Goal: Task Accomplishment & Management: Manage account settings

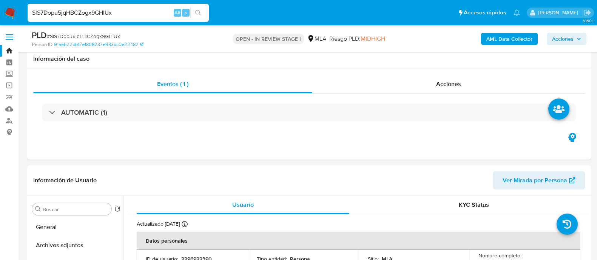
select select "10"
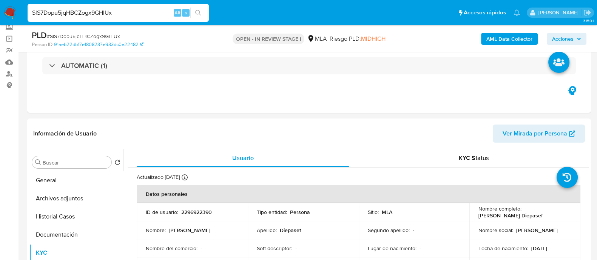
scroll to position [417, 0]
click at [103, 12] on input "SlS7Dopu5jqHBCZogx9GHlUx" at bounding box center [118, 13] width 181 height 10
paste input "A5dKcJoOz5y2b7Dr7qZNdLPl"
type input "A5dKcJoOz5y2b7Dr7qZNdLPl"
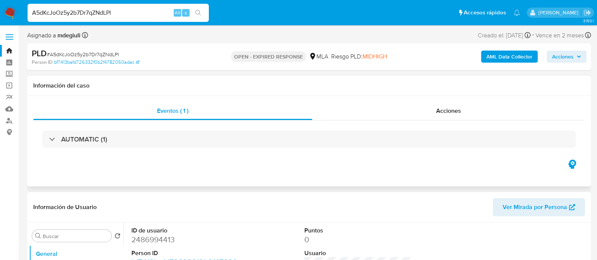
select select "10"
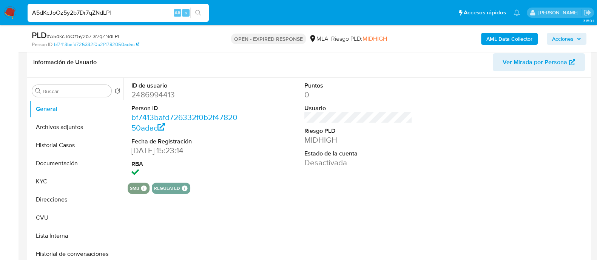
scroll to position [142, 0]
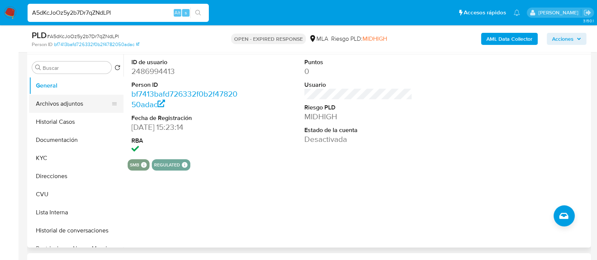
click at [46, 101] on button "Archivos adjuntos" at bounding box center [73, 104] width 88 height 18
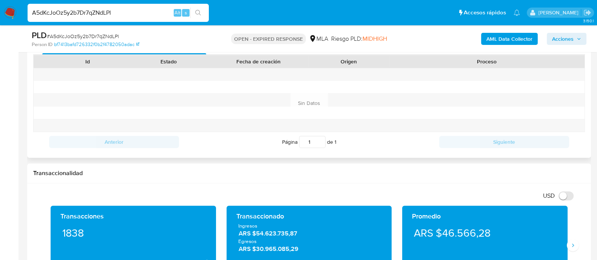
scroll to position [330, 0]
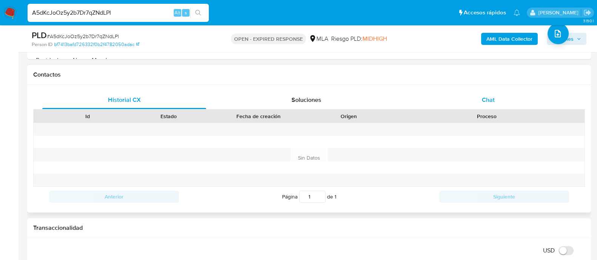
click at [482, 96] on span "Chat" at bounding box center [488, 100] width 13 height 9
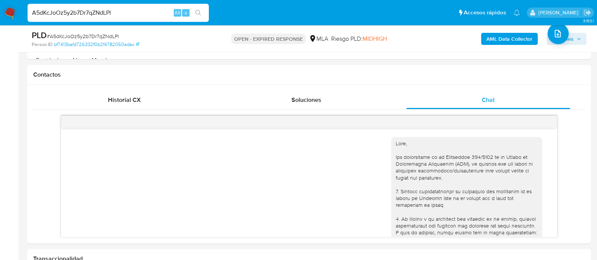
scroll to position [484, 0]
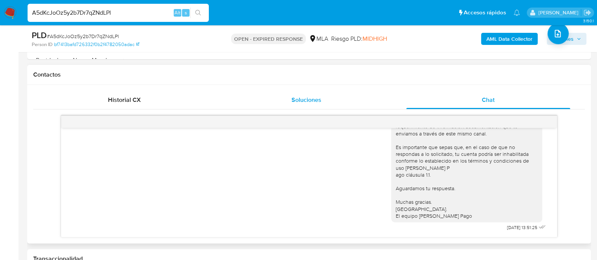
click at [284, 97] on div "Soluciones" at bounding box center [306, 100] width 164 height 18
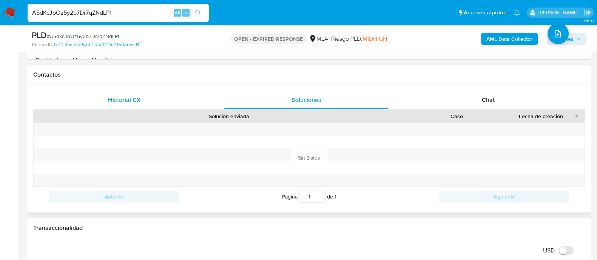
click at [154, 100] on div "Historial CX" at bounding box center [124, 100] width 164 height 18
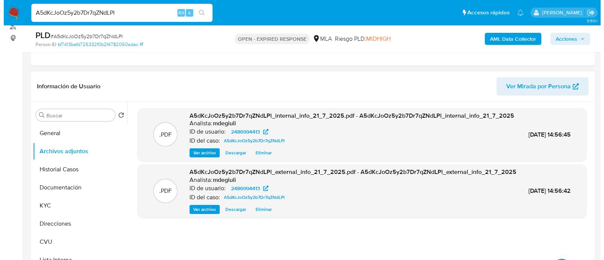
scroll to position [142, 0]
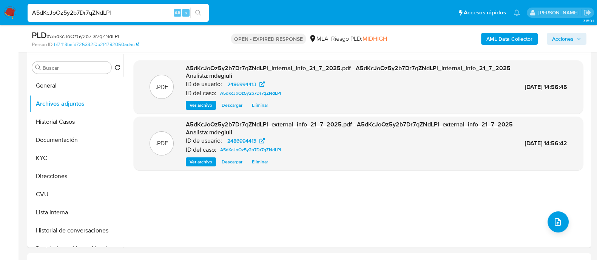
click at [91, 11] on input "A5dKcJoOz5y2b7Dr7qZNdLPl" at bounding box center [118, 13] width 181 height 10
click at [557, 223] on icon "upload-file" at bounding box center [558, 222] width 6 height 8
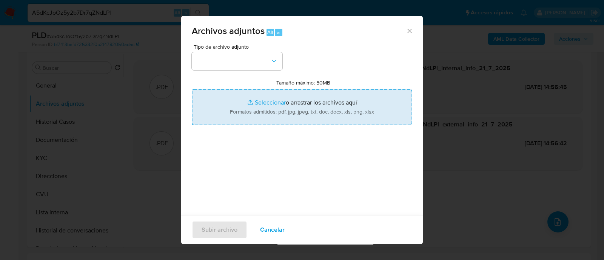
click at [301, 103] on input "Tamaño máximo: 50MB Seleccionar archivos" at bounding box center [302, 107] width 220 height 36
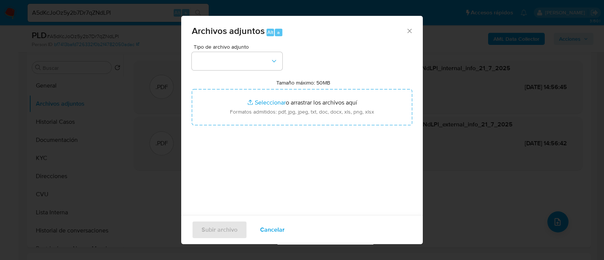
click at [400, 35] on div "Archivos adjuntos Alt a" at bounding box center [302, 30] width 242 height 28
click at [407, 31] on icon "Cerrar" at bounding box center [409, 31] width 4 height 4
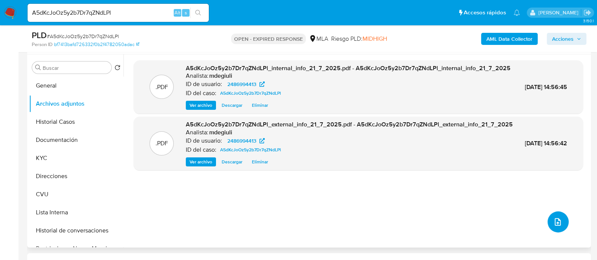
click at [548, 221] on button "upload-file" at bounding box center [557, 221] width 21 height 21
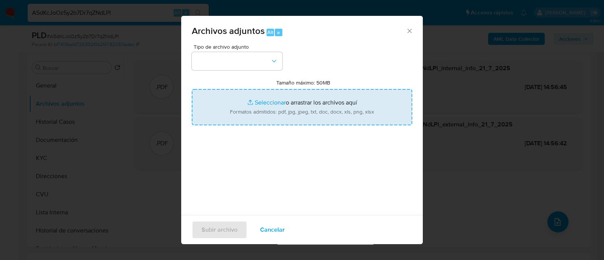
click at [293, 116] on input "Tamaño máximo: 50MB Seleccionar archivos" at bounding box center [302, 107] width 220 height 36
type input "C:\fakepath\Caselog Sofia Milagros Ardiles.docx"
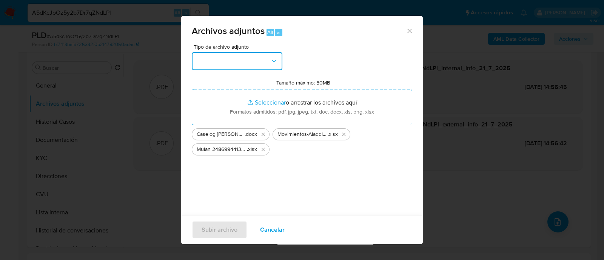
click at [230, 58] on button "button" at bounding box center [237, 61] width 91 height 18
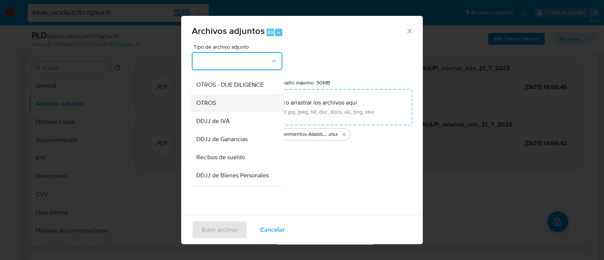
click at [215, 107] on span "OTROS" at bounding box center [206, 103] width 20 height 8
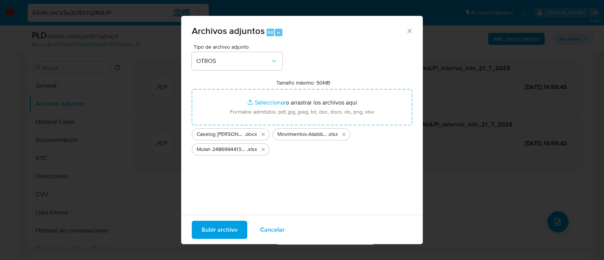
click at [222, 231] on span "Subir archivo" at bounding box center [220, 230] width 36 height 17
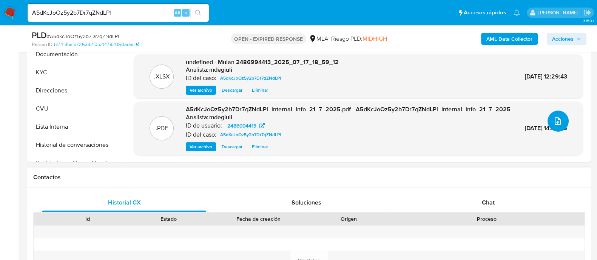
scroll to position [330, 0]
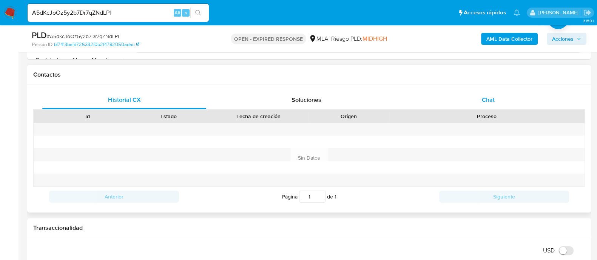
click at [482, 101] on span "Chat" at bounding box center [488, 100] width 13 height 9
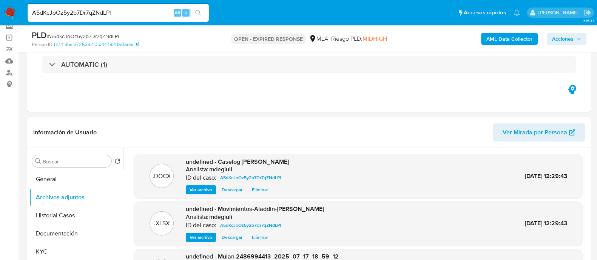
scroll to position [47, 0]
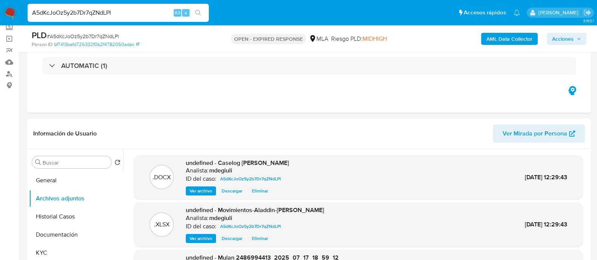
click at [86, 15] on input "A5dKcJoOz5y2b7Dr7qZNdLPl" at bounding box center [118, 13] width 181 height 10
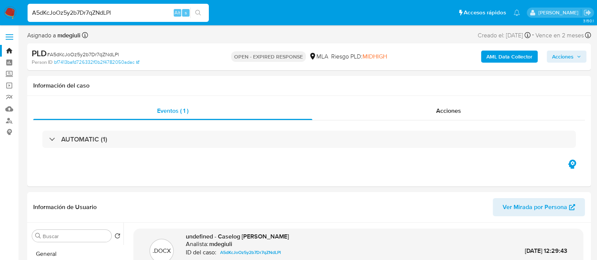
click at [11, 16] on img at bounding box center [10, 12] width 13 height 13
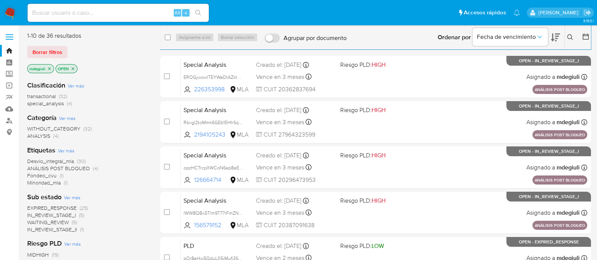
click at [569, 40] on icon at bounding box center [570, 37] width 6 height 6
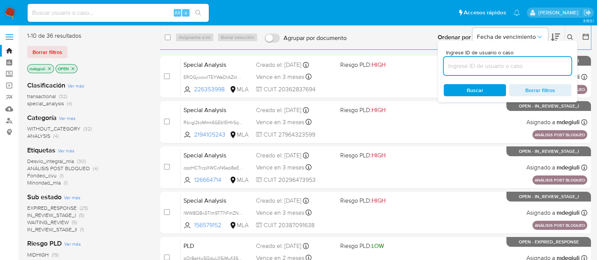
click at [458, 63] on input at bounding box center [508, 66] width 128 height 10
type input "A5dKcJoOz5y2b7Dr7qZNdLPl"
click at [466, 90] on span "Buscar" at bounding box center [475, 90] width 52 height 11
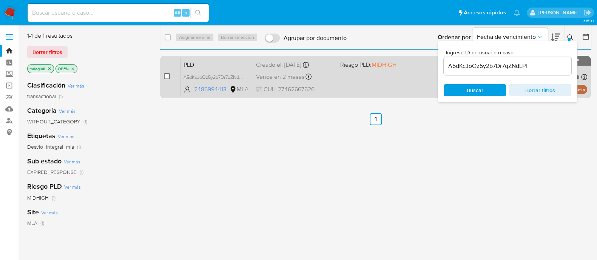
click at [167, 77] on input "checkbox" at bounding box center [167, 76] width 6 height 6
checkbox input "true"
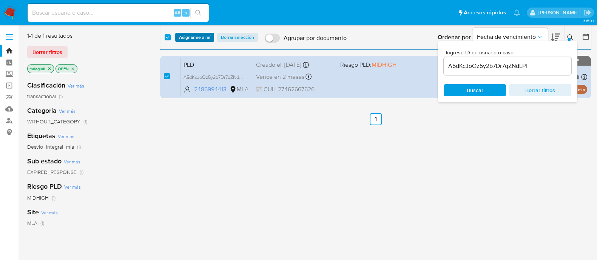
click at [205, 39] on span "Asignarme a mí" at bounding box center [194, 38] width 31 height 8
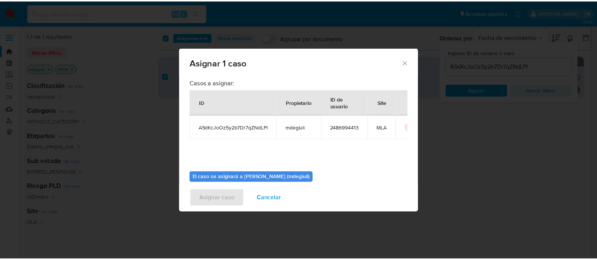
scroll to position [39, 0]
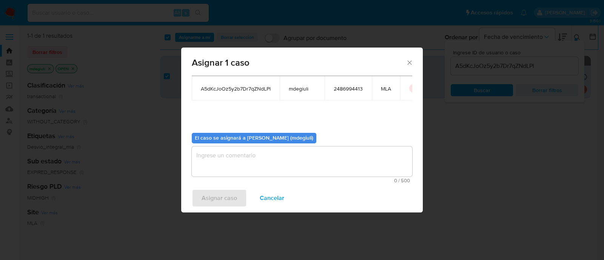
click at [279, 161] on textarea "assign-modal" at bounding box center [302, 161] width 220 height 30
click at [230, 199] on span "Asignar caso" at bounding box center [219, 198] width 35 height 17
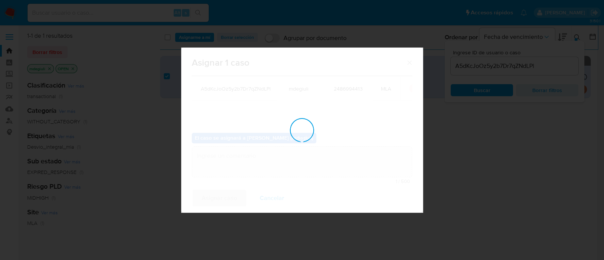
checkbox input "false"
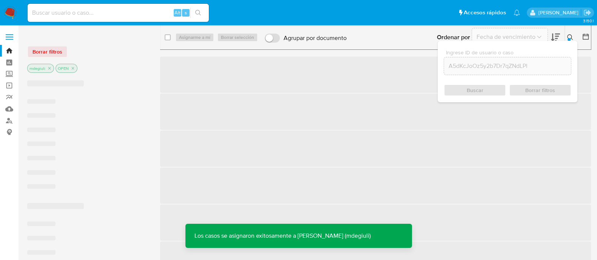
click at [80, 16] on input at bounding box center [118, 13] width 181 height 10
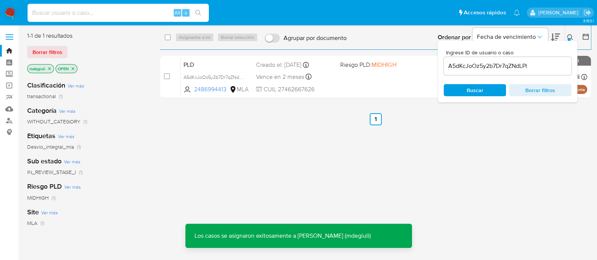
paste input "A5dKcJoOz5y2b7Dr7qZNdLPl"
type input "A5dKcJoOz5y2b7Dr7qZNdLPl"
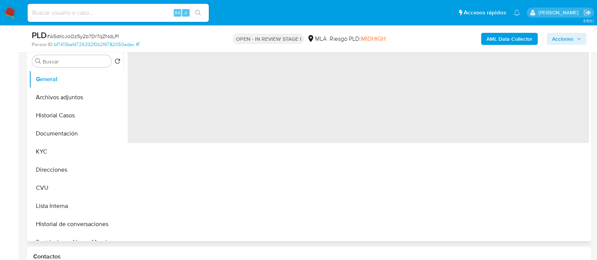
scroll to position [283, 0]
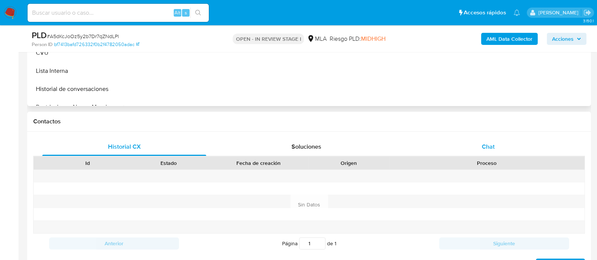
click at [467, 143] on div "Chat" at bounding box center [488, 147] width 164 height 18
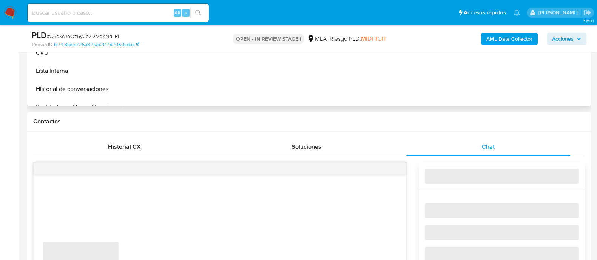
select select "10"
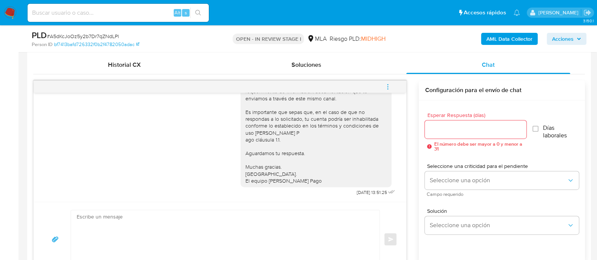
scroll to position [377, 0]
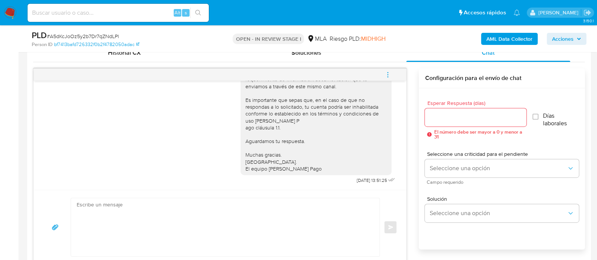
click at [388, 74] on icon "menu-action" at bounding box center [387, 74] width 1 height 1
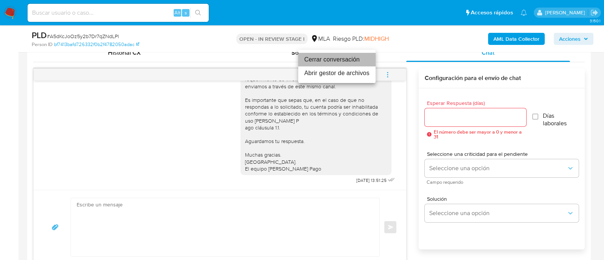
click at [315, 58] on li "Cerrar conversación" at bounding box center [336, 60] width 77 height 14
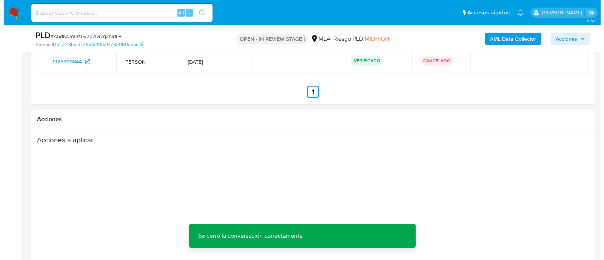
scroll to position [1524, 0]
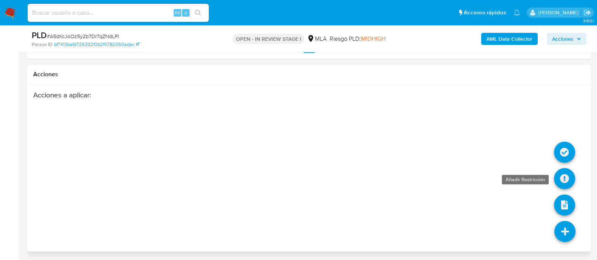
click at [562, 174] on icon at bounding box center [564, 178] width 21 height 21
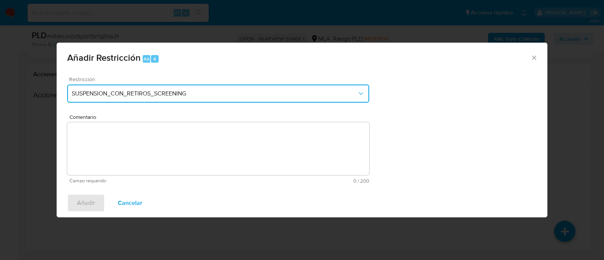
click at [209, 92] on span "SUSPENSION_CON_RETIROS_SCREENING" at bounding box center [214, 94] width 285 height 8
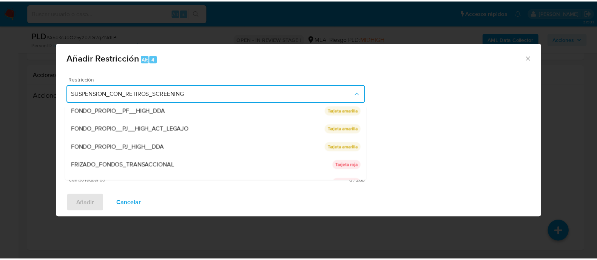
scroll to position [124, 0]
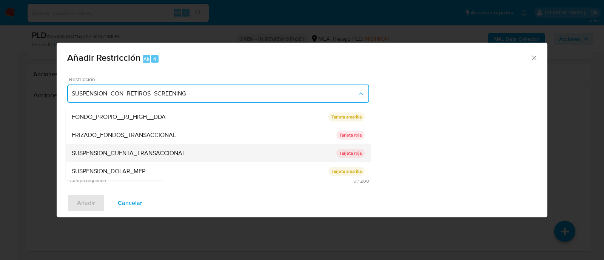
click at [131, 154] on span "SUSPENSION_CUENTA_TRANSACCIONAL" at bounding box center [129, 154] width 114 height 8
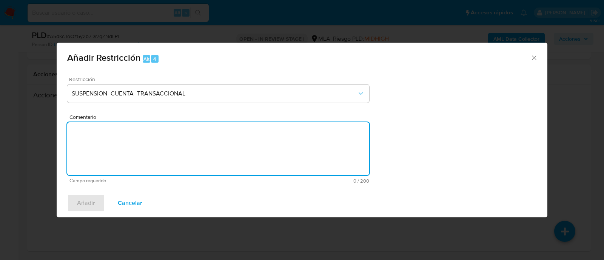
click at [143, 123] on textarea "Comentario" at bounding box center [218, 148] width 302 height 53
type textarea "AML"
click at [85, 204] on span "Añadir" at bounding box center [86, 203] width 18 height 17
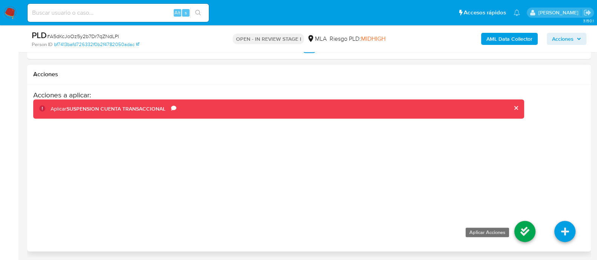
click at [519, 231] on icon at bounding box center [524, 231] width 21 height 21
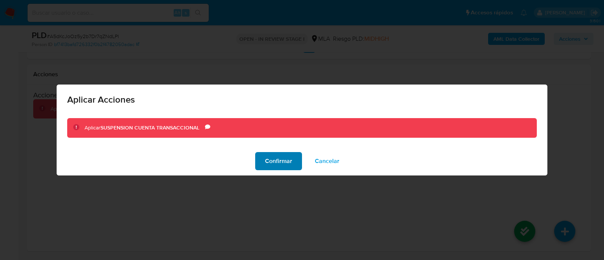
click at [279, 158] on span "Confirmar" at bounding box center [278, 161] width 27 height 17
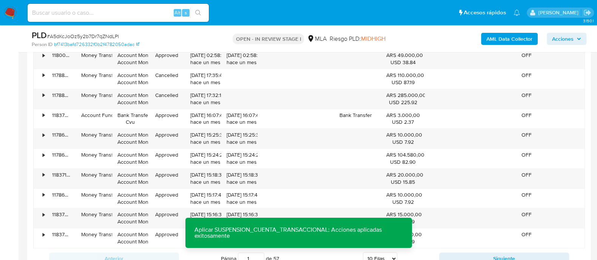
scroll to position [958, 0]
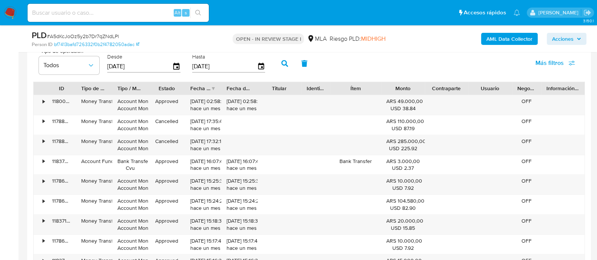
click at [566, 37] on span "Acciones" at bounding box center [563, 39] width 22 height 12
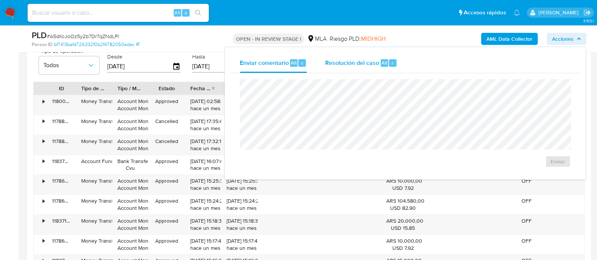
click at [362, 65] on span "Resolución del caso" at bounding box center [352, 62] width 54 height 9
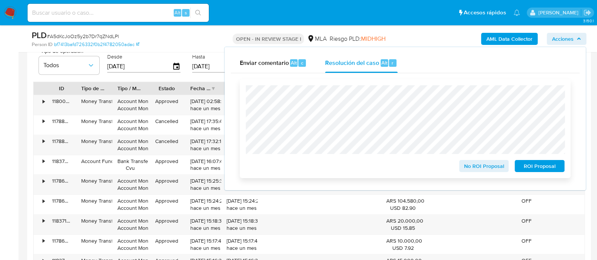
click at [540, 165] on span "ROI Proposal" at bounding box center [539, 166] width 39 height 11
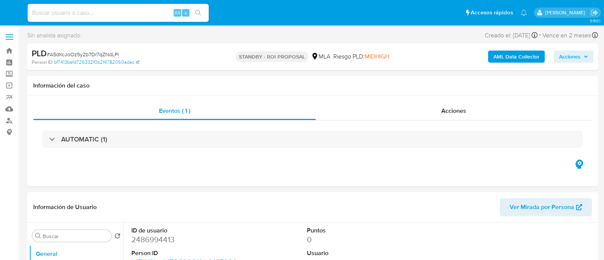
select select "10"
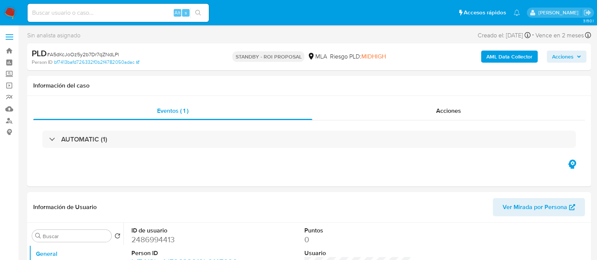
click at [91, 9] on input at bounding box center [118, 13] width 181 height 10
paste input "pOr8aHw5QduL05iMufi3SaqZ"
type input "pOr8aHw5QduL05iMufi3SaqZ"
select select "10"
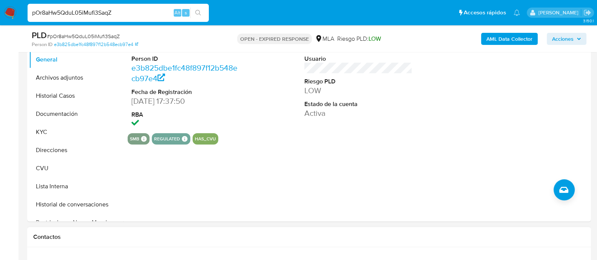
scroll to position [283, 0]
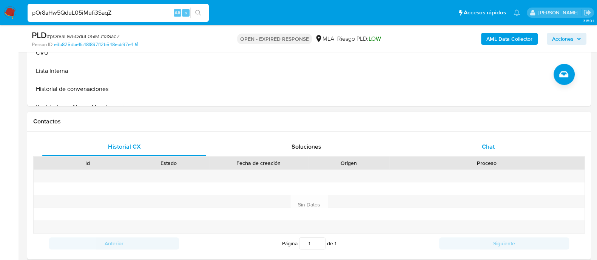
click at [464, 142] on div "Chat" at bounding box center [488, 147] width 164 height 18
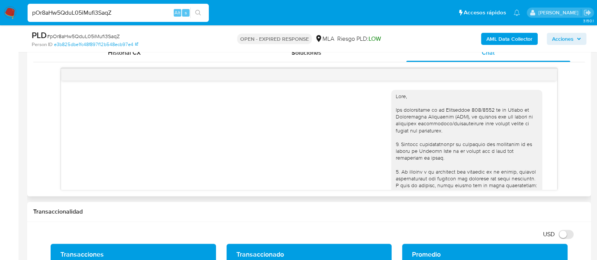
scroll to position [94, 0]
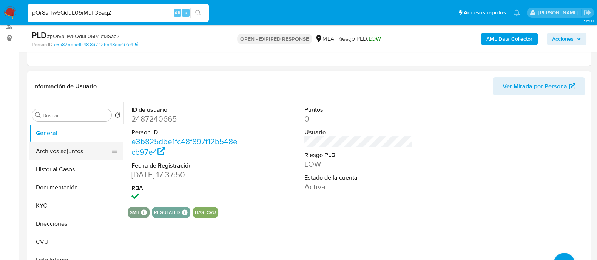
click at [61, 148] on button "Archivos adjuntos" at bounding box center [73, 151] width 88 height 18
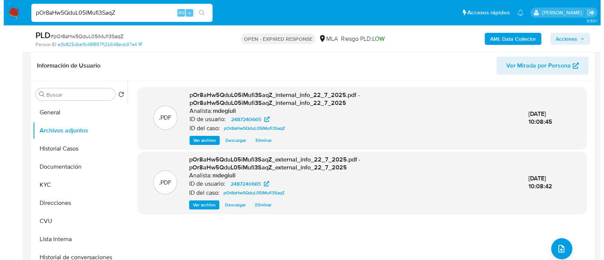
scroll to position [142, 0]
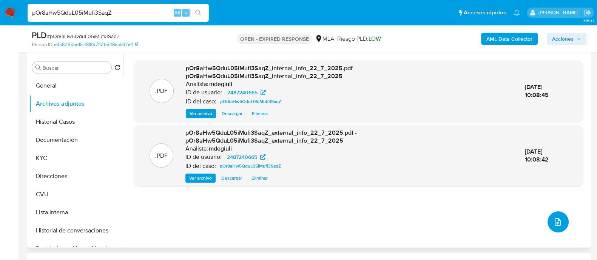
click at [561, 222] on button "upload-file" at bounding box center [557, 221] width 21 height 21
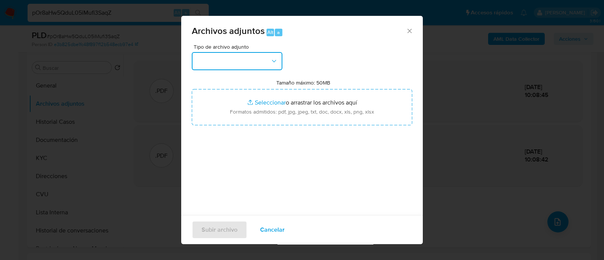
click at [251, 66] on button "button" at bounding box center [237, 61] width 91 height 18
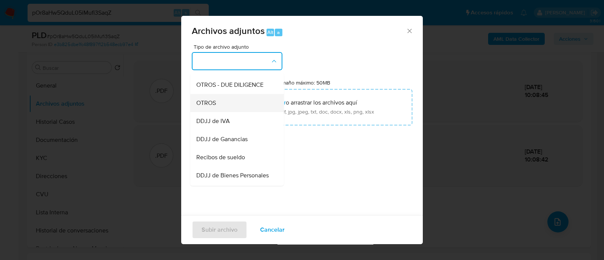
click at [215, 107] on span "OTROS" at bounding box center [206, 103] width 20 height 8
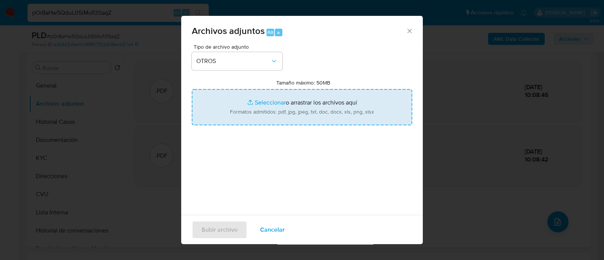
click at [306, 110] on input "Tamaño máximo: 50MB Seleccionar archivos" at bounding box center [302, 107] width 220 height 36
type input "C:\fakepath\Caselog Oriana Abril Porrovechio.docx"
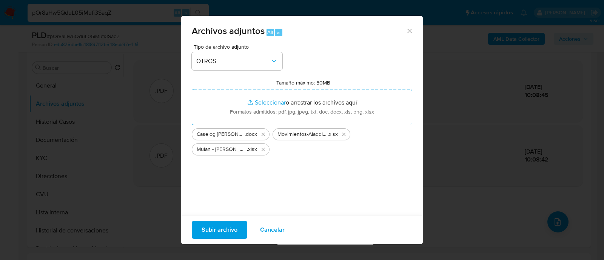
click at [227, 229] on span "Subir archivo" at bounding box center [220, 230] width 36 height 17
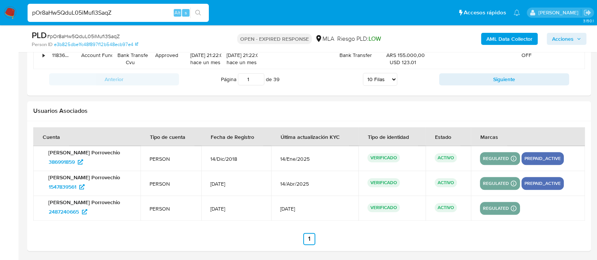
scroll to position [732, 0]
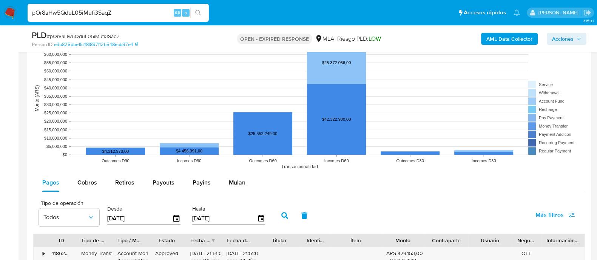
click at [99, 15] on input "pOr8aHw5QduL05iMufi3SaqZ" at bounding box center [118, 13] width 181 height 10
click at [6, 14] on img at bounding box center [10, 12] width 13 height 13
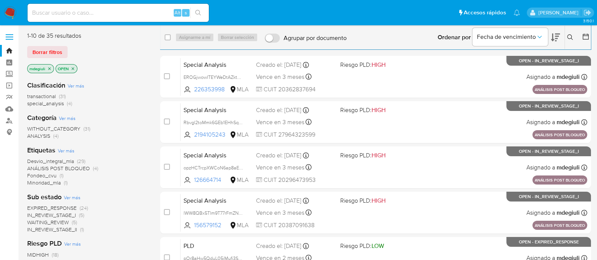
click at [570, 39] on icon at bounding box center [570, 37] width 6 height 6
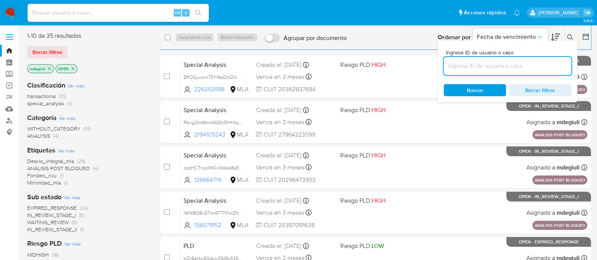
click at [462, 68] on input at bounding box center [508, 66] width 128 height 10
click at [468, 65] on input "pOr8aHw5QduL05iMufi3SaqZ" at bounding box center [508, 66] width 128 height 10
type input "pOr8aHw5QduL05iMufi3SaqZ"
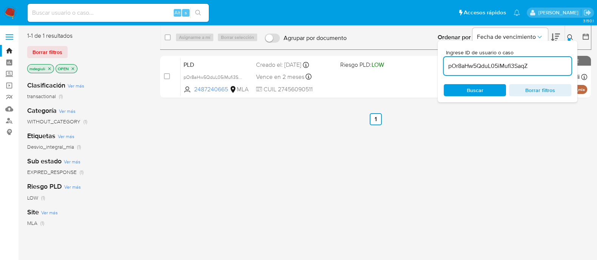
click at [467, 85] on span "Buscar" at bounding box center [475, 90] width 17 height 12
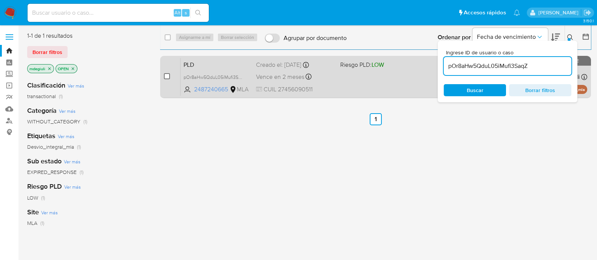
click at [166, 76] on input "checkbox" at bounding box center [167, 76] width 6 height 6
checkbox input "true"
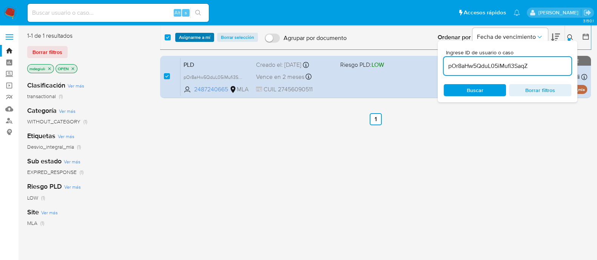
click at [189, 36] on span "Asignarme a mí" at bounding box center [194, 38] width 31 height 8
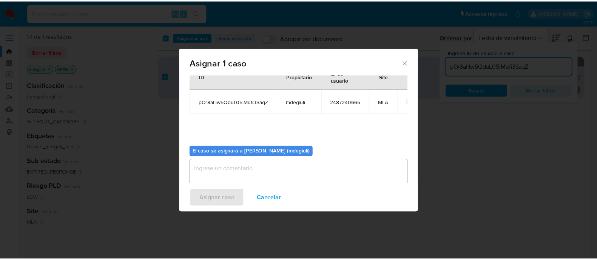
scroll to position [39, 0]
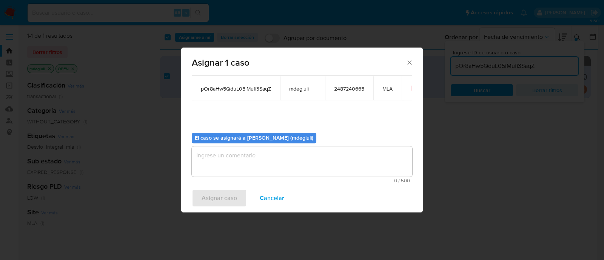
click at [240, 153] on textarea "assign-modal" at bounding box center [302, 161] width 220 height 30
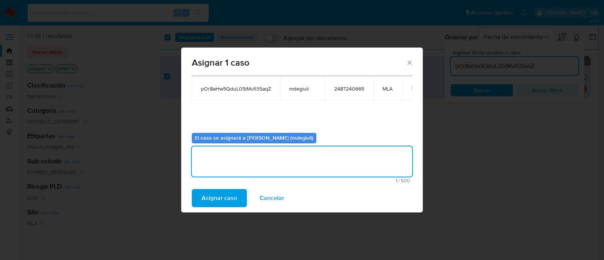
click at [224, 194] on span "Asignar caso" at bounding box center [219, 198] width 35 height 17
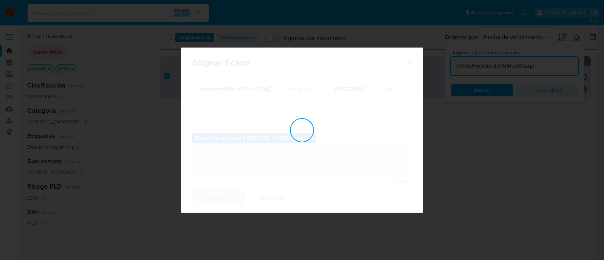
checkbox input "false"
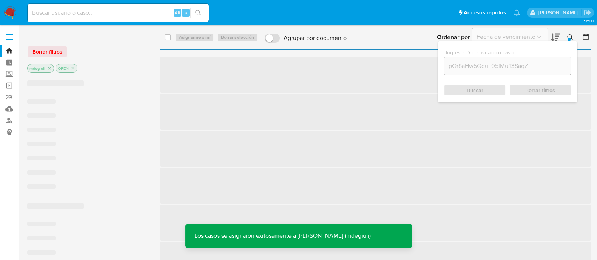
click at [109, 11] on input at bounding box center [118, 13] width 181 height 10
paste input "pOr8aHw5QduL05iMufi3SaqZ"
type input "pOr8aHw5QduL05iMufi3SaqZ"
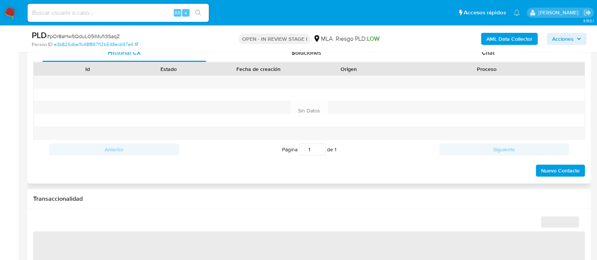
select select "10"
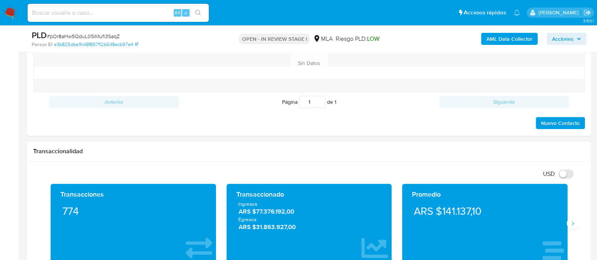
scroll to position [283, 0]
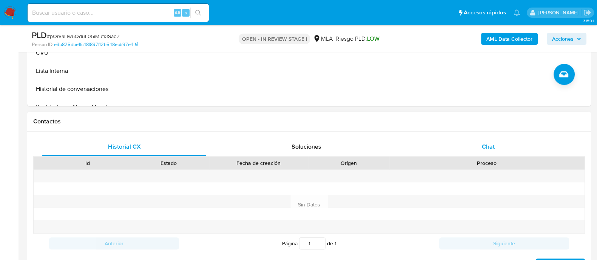
click at [456, 148] on div "Chat" at bounding box center [488, 147] width 164 height 18
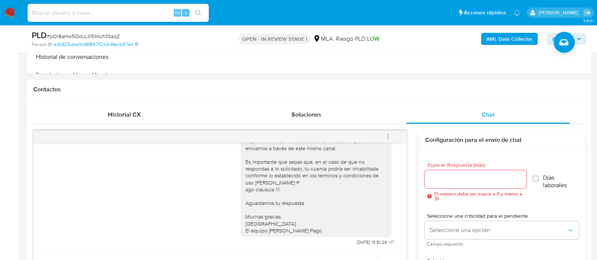
scroll to position [330, 0]
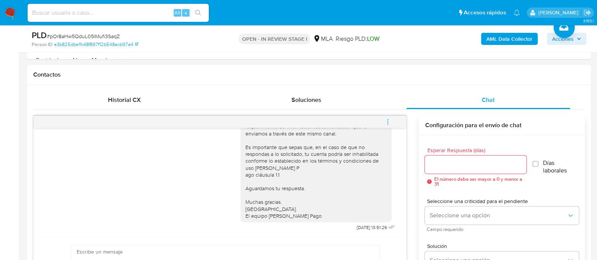
click at [384, 117] on button "menu-action" at bounding box center [387, 122] width 25 height 18
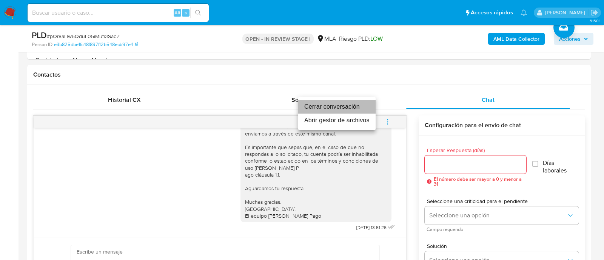
click at [326, 105] on li "Cerrar conversación" at bounding box center [336, 107] width 77 height 14
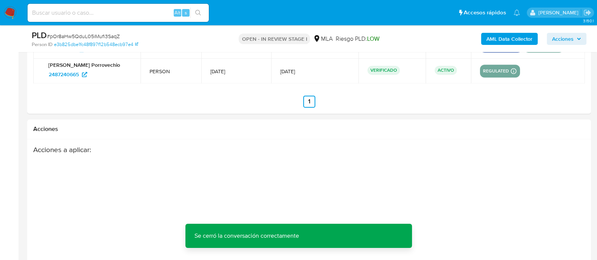
scroll to position [1376, 0]
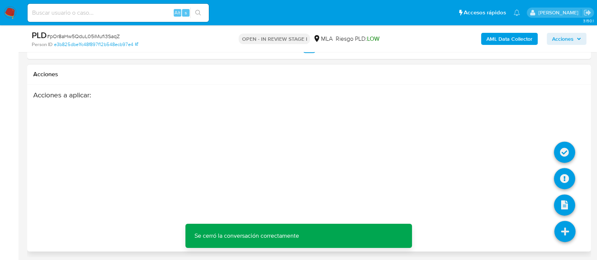
click at [564, 236] on icon at bounding box center [564, 231] width 21 height 21
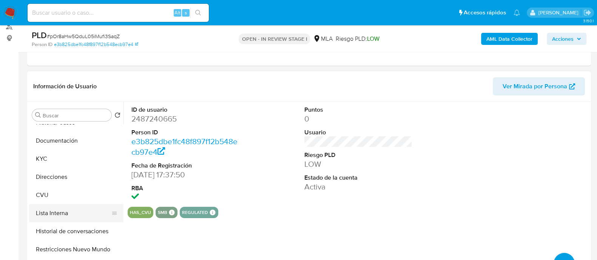
scroll to position [94, 0]
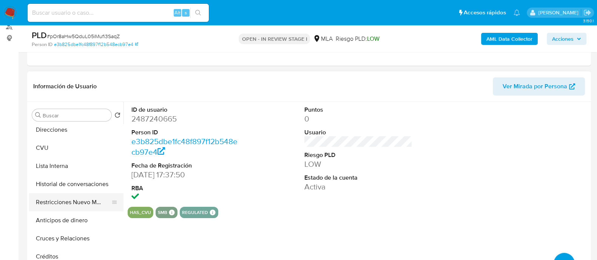
click at [70, 198] on button "Restricciones Nuevo Mundo" at bounding box center [73, 202] width 88 height 18
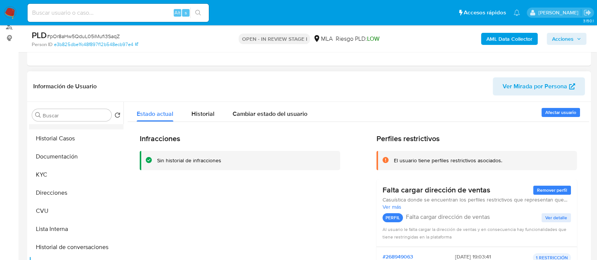
scroll to position [0, 0]
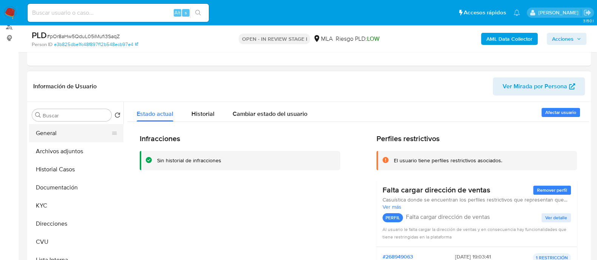
click at [59, 132] on button "General" at bounding box center [73, 133] width 88 height 18
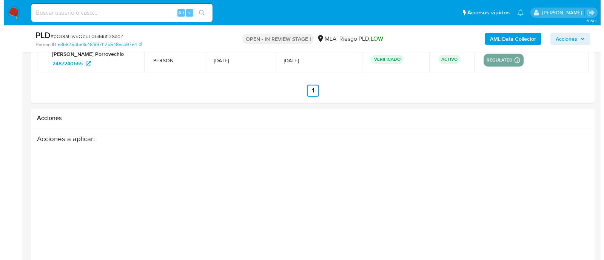
scroll to position [1376, 0]
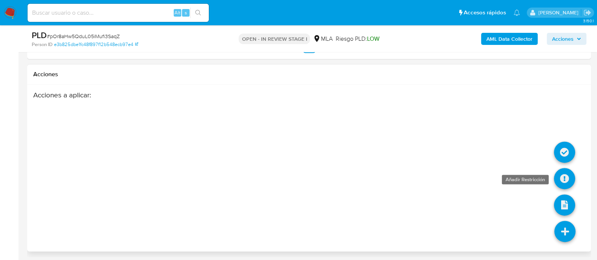
click at [568, 178] on icon at bounding box center [564, 178] width 21 height 21
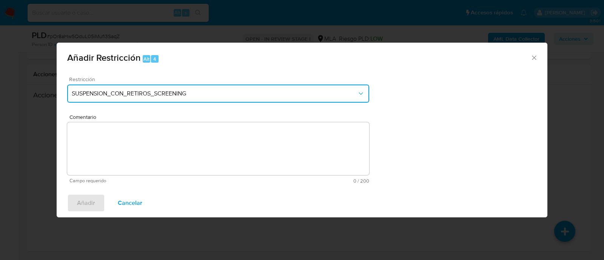
click at [202, 93] on span "SUSPENSION_CON_RETIROS_SCREENING" at bounding box center [214, 94] width 285 height 8
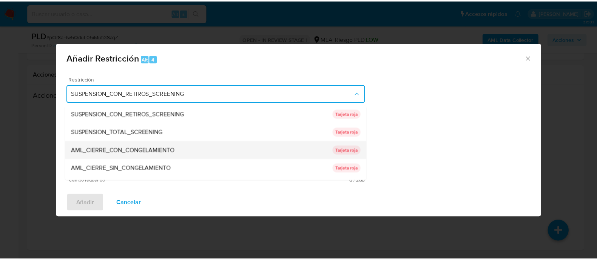
scroll to position [124, 0]
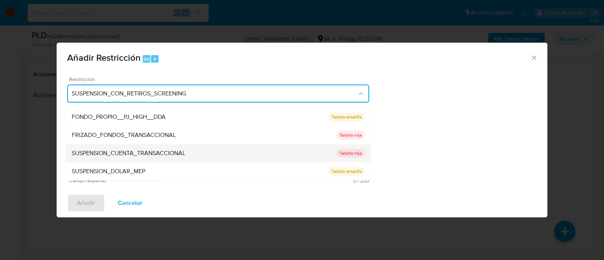
click at [116, 153] on span "SUSPENSION_CUENTA_TRANSACCIONAL" at bounding box center [129, 154] width 114 height 8
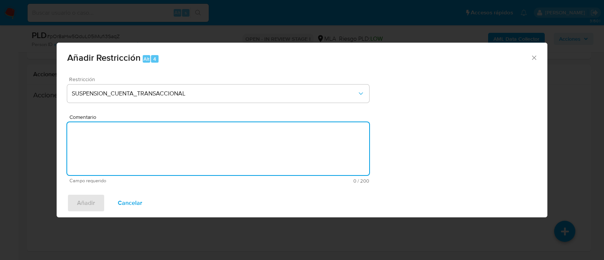
click at [122, 147] on textarea "Comentario" at bounding box center [218, 148] width 302 height 53
type textarea "AML"
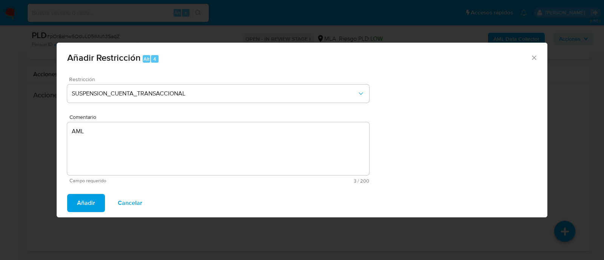
click at [86, 202] on span "Añadir" at bounding box center [86, 203] width 18 height 17
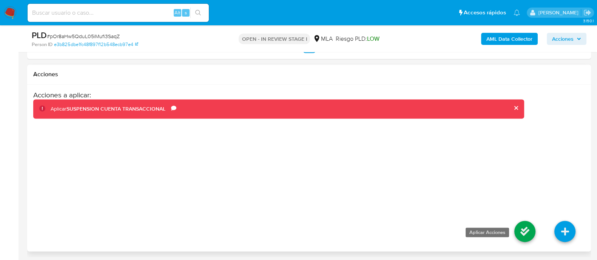
click at [525, 227] on icon at bounding box center [524, 231] width 21 height 21
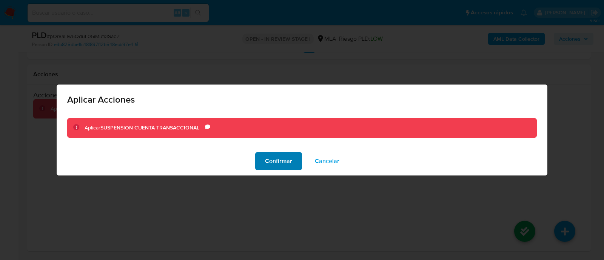
click at [276, 161] on span "Confirmar" at bounding box center [278, 161] width 27 height 17
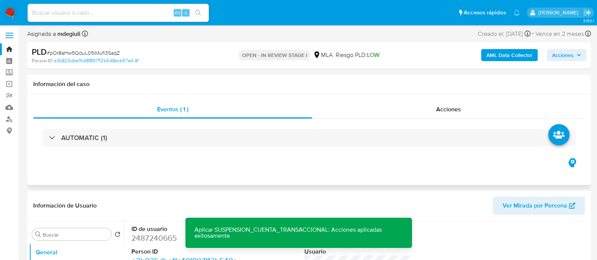
scroll to position [0, 0]
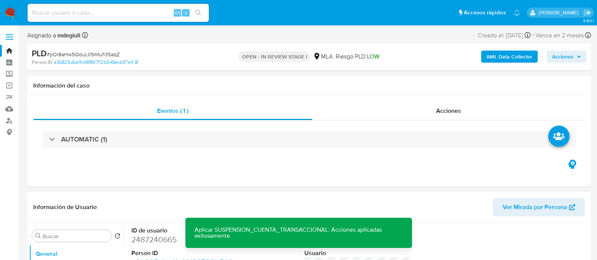
click at [566, 59] on span "Acciones" at bounding box center [563, 57] width 22 height 12
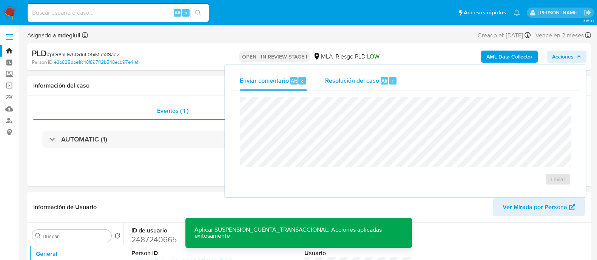
click at [383, 79] on span "Alt" at bounding box center [384, 80] width 6 height 7
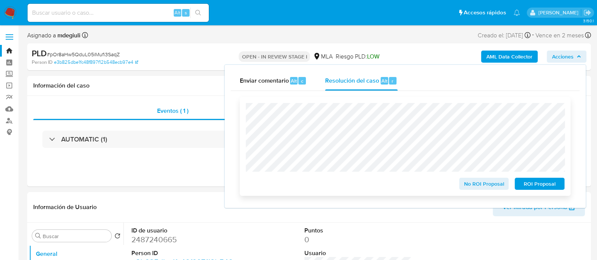
click at [544, 188] on span "ROI Proposal" at bounding box center [539, 184] width 39 height 11
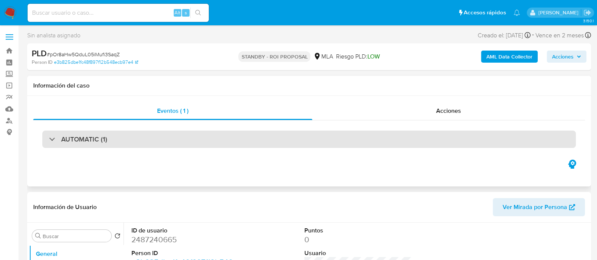
select select "10"
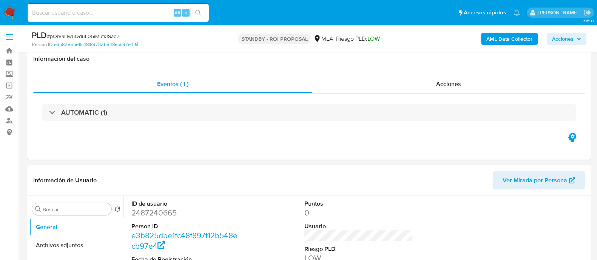
scroll to position [94, 0]
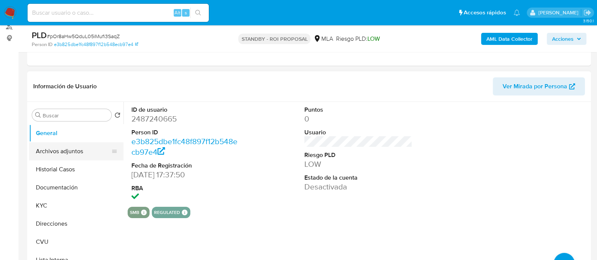
click at [78, 153] on button "Archivos adjuntos" at bounding box center [73, 151] width 88 height 18
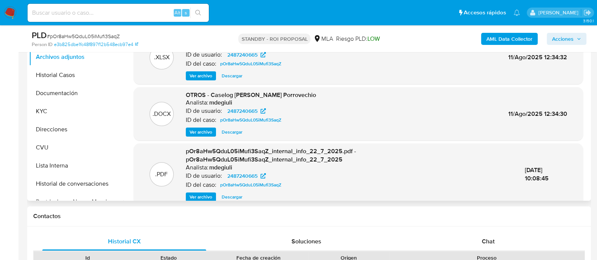
scroll to position [72, 0]
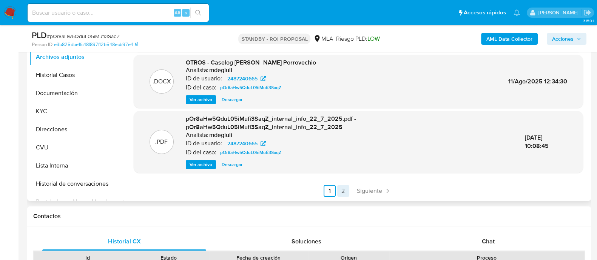
click at [345, 188] on link "2" at bounding box center [343, 191] width 12 height 12
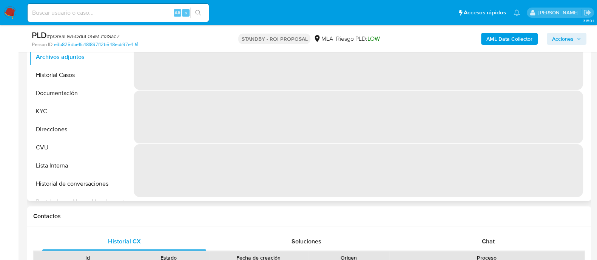
scroll to position [0, 0]
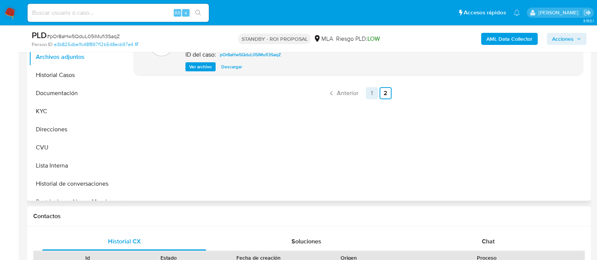
click at [368, 97] on link "1" at bounding box center [372, 93] width 12 height 12
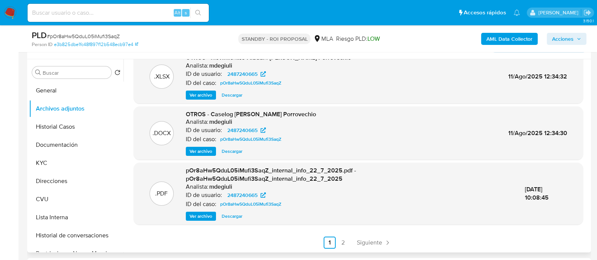
scroll to position [188, 0]
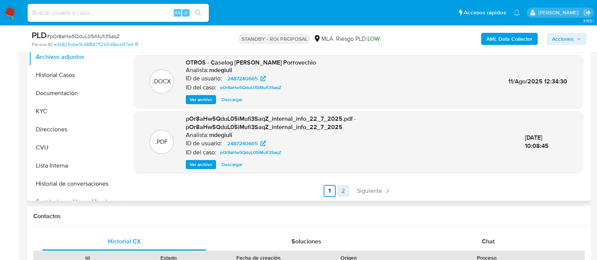
click at [340, 195] on link "2" at bounding box center [343, 191] width 12 height 12
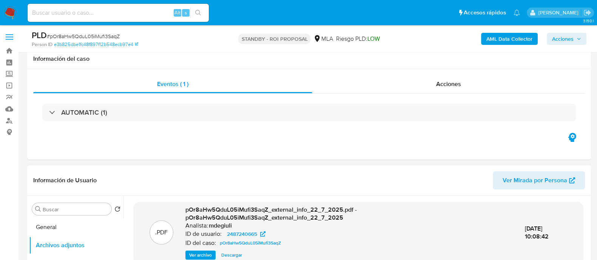
scroll to position [142, 0]
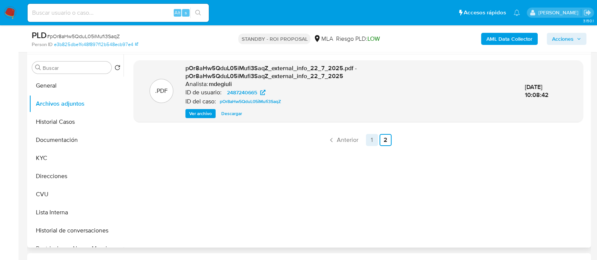
click at [370, 142] on link "1" at bounding box center [372, 140] width 12 height 12
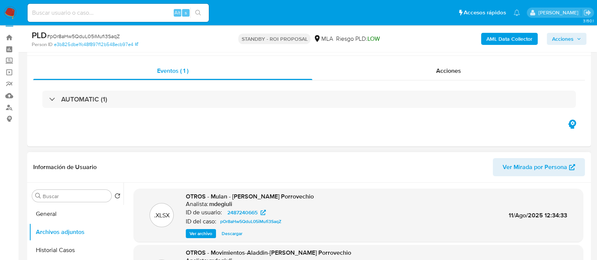
scroll to position [0, 0]
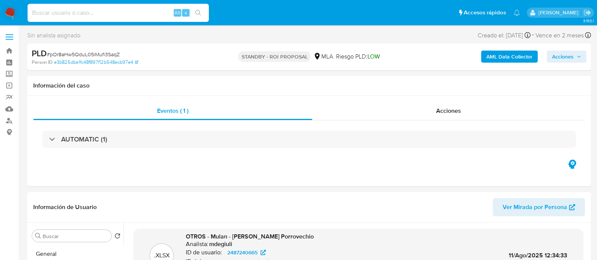
click at [125, 16] on input at bounding box center [118, 13] width 181 height 10
paste input "HouKbeej7Kq3n1FzKIQ6nYE0"
type input "HouKbeej7Kq3n1FzKIQ6nYE0"
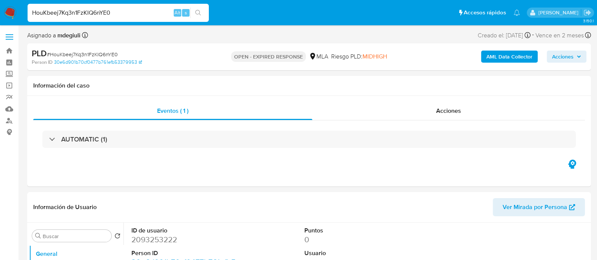
select select "10"
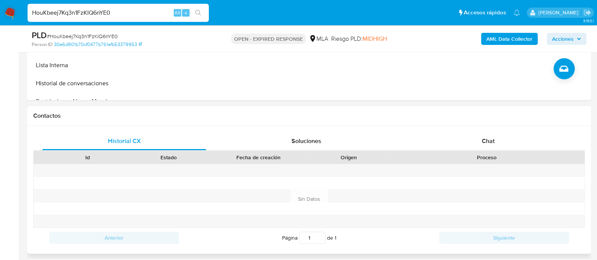
scroll to position [330, 0]
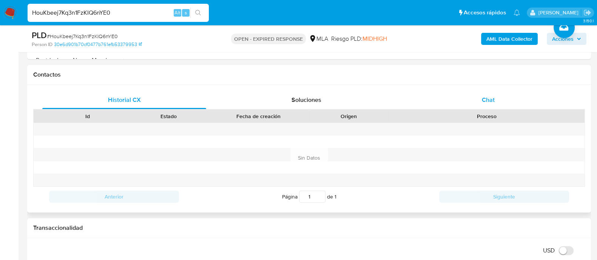
click at [474, 97] on div "Chat" at bounding box center [488, 100] width 164 height 18
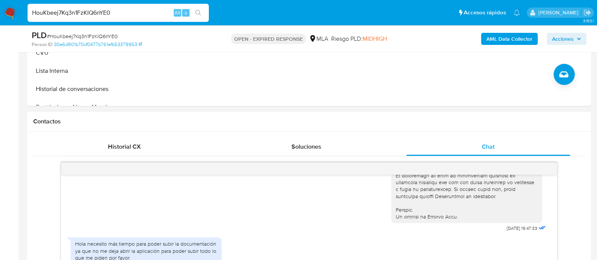
scroll to position [397, 0]
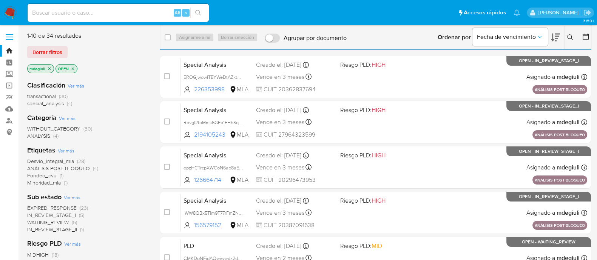
click at [11, 17] on img at bounding box center [10, 12] width 13 height 13
click at [572, 35] on icon at bounding box center [570, 37] width 6 height 6
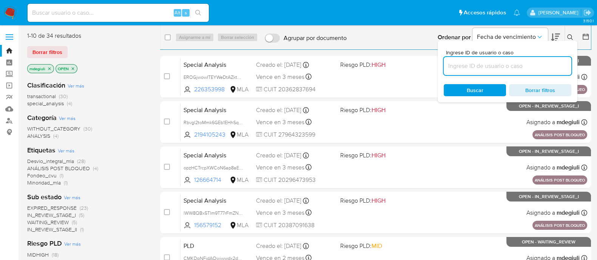
click at [469, 67] on input at bounding box center [508, 66] width 128 height 10
type input "HouKbeej7Kq3n1FzKIQ6nYE0"
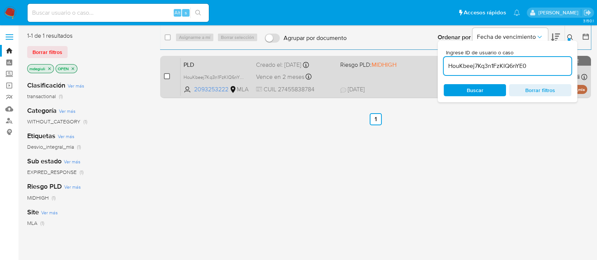
click at [164, 76] on input "checkbox" at bounding box center [167, 76] width 6 height 6
checkbox input "true"
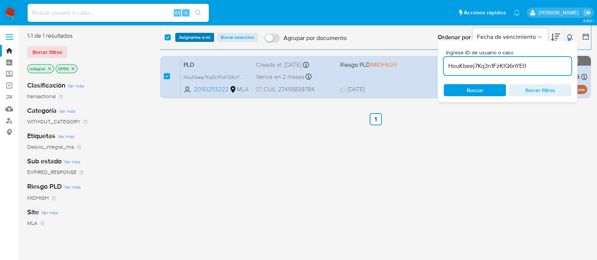
click at [198, 38] on span "Asignarme a mí" at bounding box center [194, 38] width 31 height 8
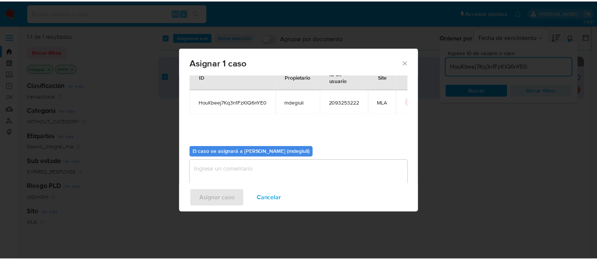
scroll to position [39, 0]
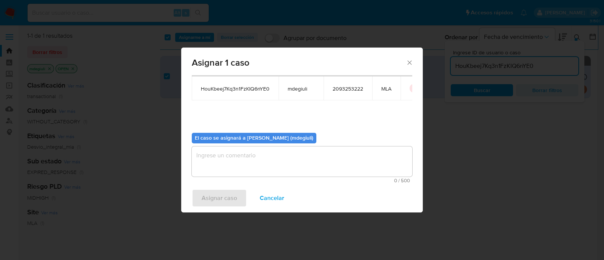
click at [281, 160] on textarea "assign-modal" at bounding box center [302, 161] width 220 height 30
click at [227, 193] on span "Asignar caso" at bounding box center [219, 198] width 35 height 17
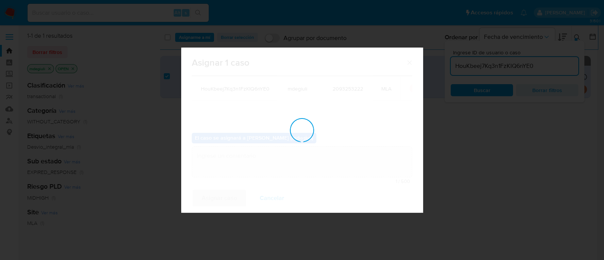
checkbox input "false"
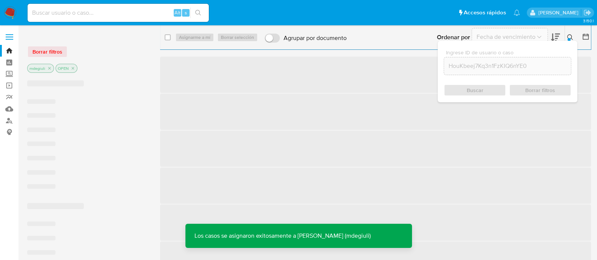
click at [133, 15] on input at bounding box center [118, 13] width 181 height 10
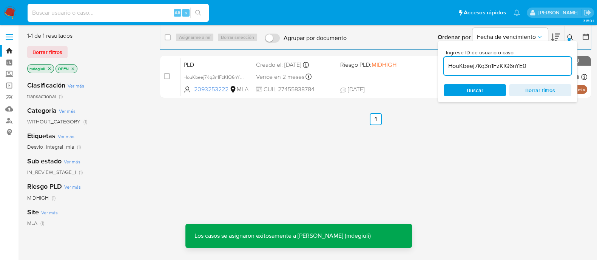
paste input "HouKbeej7Kq3n1FzKIQ6nYE0"
type input "HouKbeej7Kq3n1FzKIQ6nYE0"
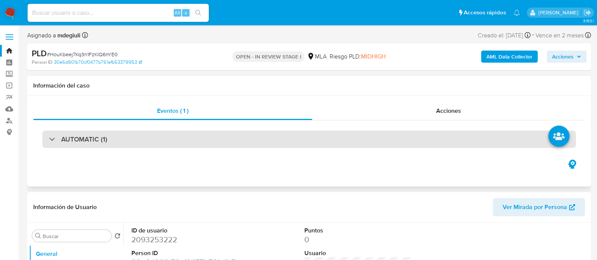
select select "10"
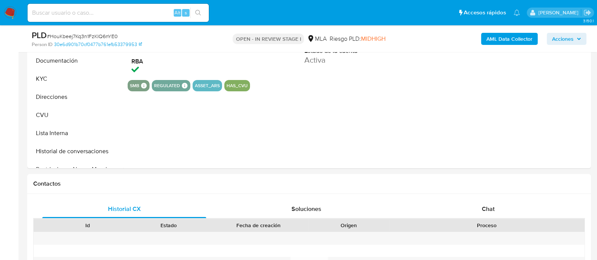
scroll to position [330, 0]
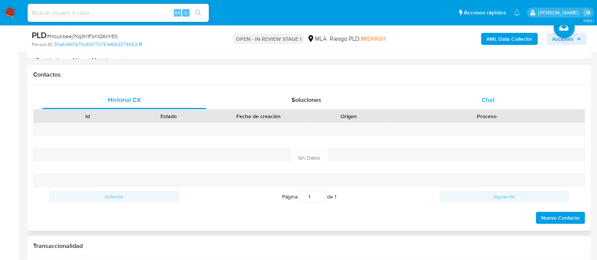
click at [464, 100] on div "Chat" at bounding box center [488, 100] width 164 height 18
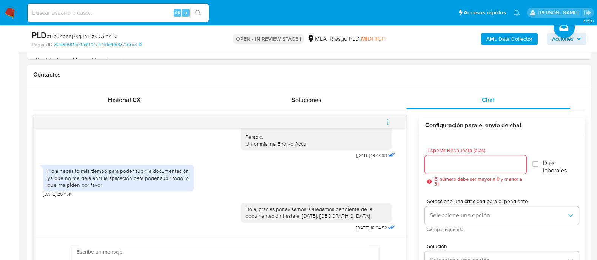
click at [391, 123] on icon "menu-action" at bounding box center [387, 122] width 7 height 7
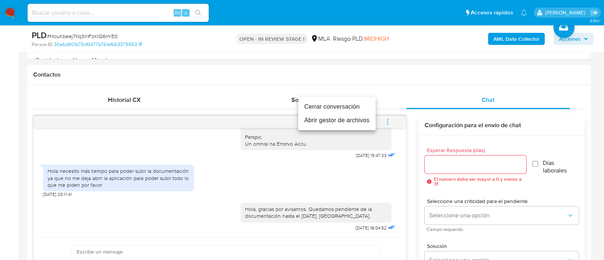
click at [333, 103] on li "Cerrar conversación" at bounding box center [336, 107] width 77 height 14
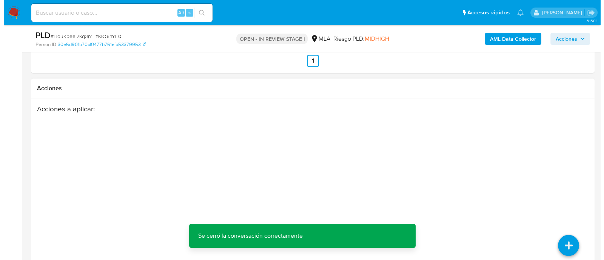
scroll to position [1351, 0]
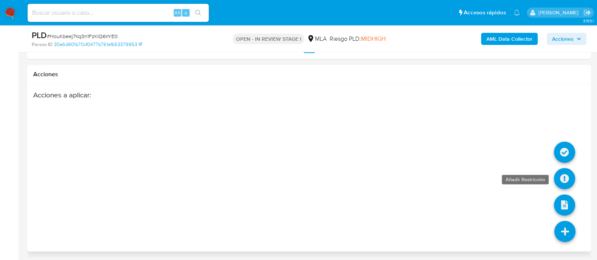
click at [565, 176] on icon at bounding box center [564, 178] width 21 height 21
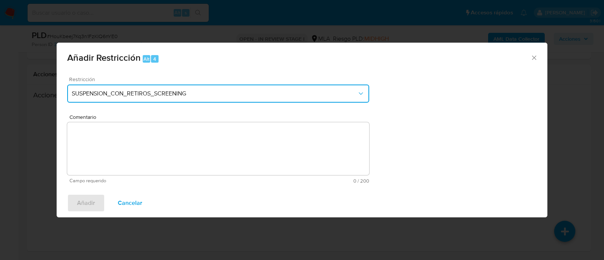
click at [240, 95] on span "SUSPENSION_CON_RETIROS_SCREENING" at bounding box center [214, 94] width 285 height 8
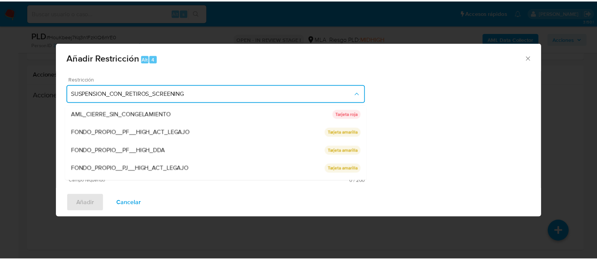
scroll to position [124, 0]
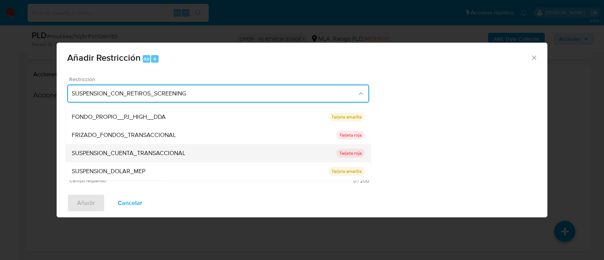
click at [155, 156] on span "SUSPENSION_CUENTA_TRANSACCIONAL" at bounding box center [129, 154] width 114 height 8
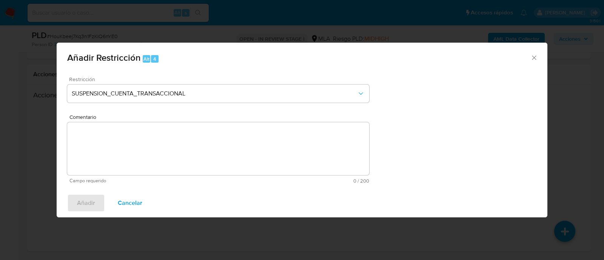
click at [151, 139] on textarea "Comentario" at bounding box center [218, 148] width 302 height 53
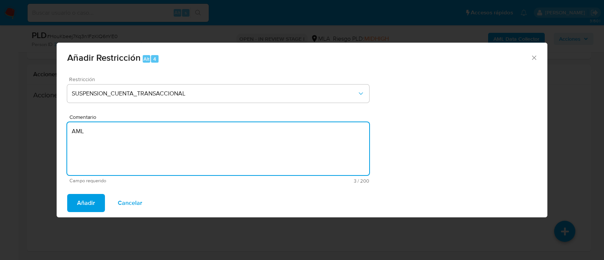
type textarea "AML"
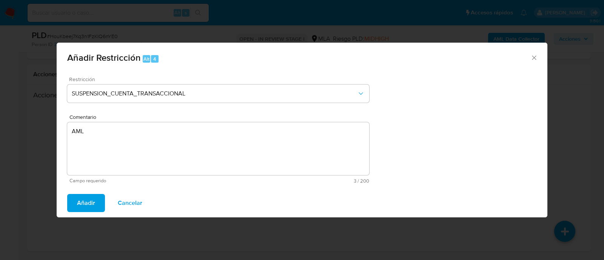
click at [87, 206] on span "Añadir" at bounding box center [86, 203] width 18 height 17
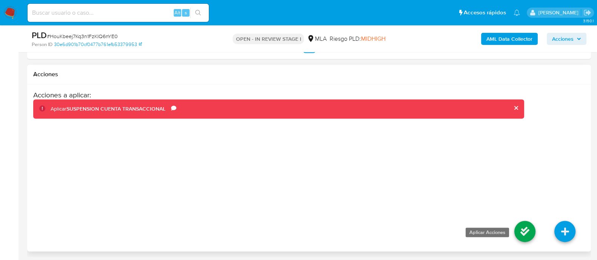
click at [522, 227] on icon at bounding box center [524, 231] width 21 height 21
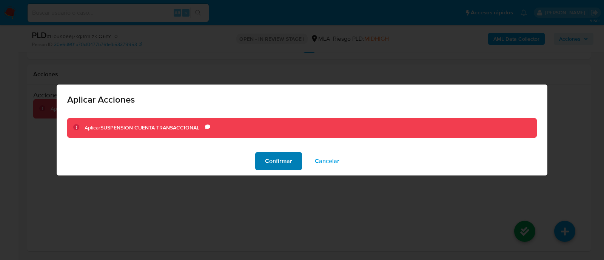
click at [278, 158] on span "Confirmar" at bounding box center [278, 161] width 27 height 17
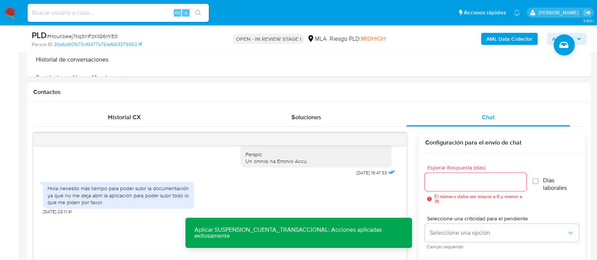
scroll to position [0, 0]
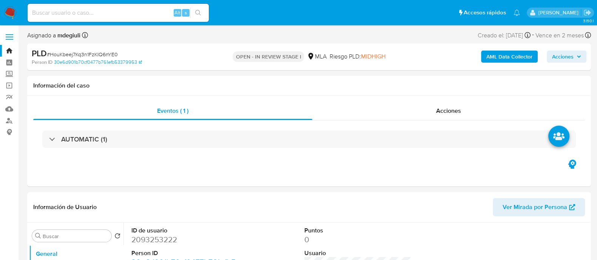
click at [564, 54] on span "Acciones" at bounding box center [563, 57] width 22 height 12
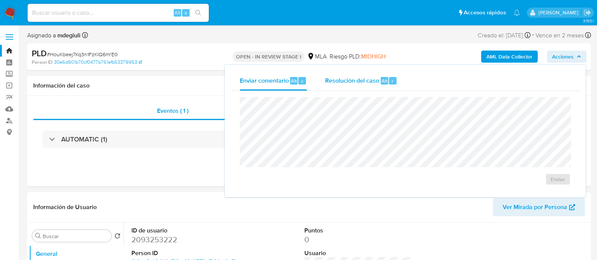
click at [382, 81] on span "Alt" at bounding box center [384, 80] width 6 height 7
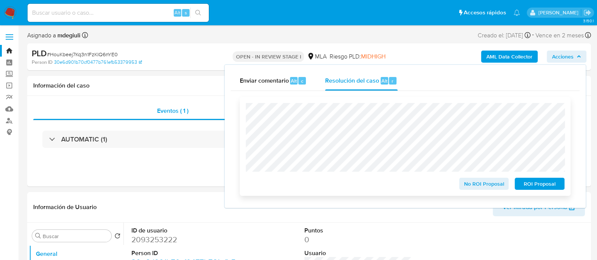
click at [542, 186] on span "ROI Proposal" at bounding box center [539, 184] width 39 height 11
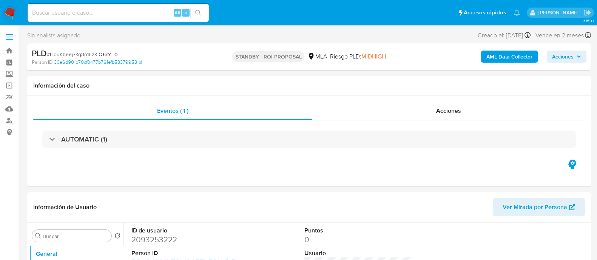
select select "10"
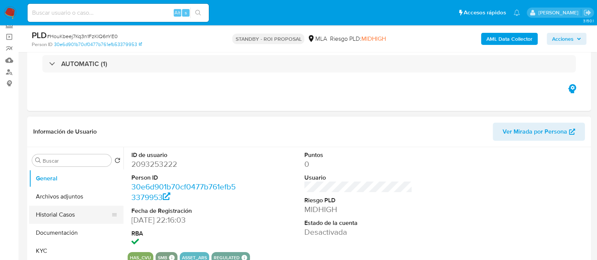
scroll to position [94, 0]
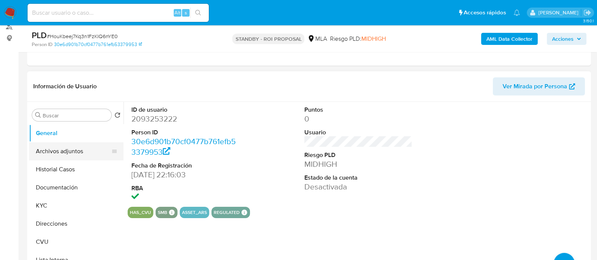
click at [69, 152] on button "Archivos adjuntos" at bounding box center [73, 151] width 88 height 18
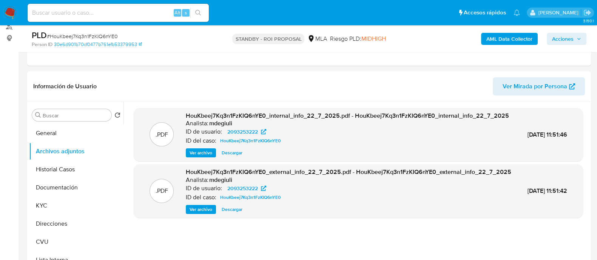
click at [95, 34] on span "# HouKbeej7Kq3n1FzKIQ6nYE0" at bounding box center [82, 36] width 71 height 8
copy span "HouKbeej7Kq3n1FzKIQ6nYE0"
click at [86, 5] on div "Alt s" at bounding box center [118, 13] width 181 height 18
click at [83, 10] on input at bounding box center [118, 13] width 181 height 10
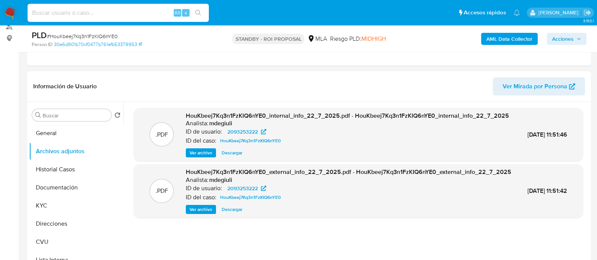
paste input "HouKbeej7Kq3n1FzKIQ6nYE0"
type input "HouKbeej7Kq3n1FzKIQ6nYE0"
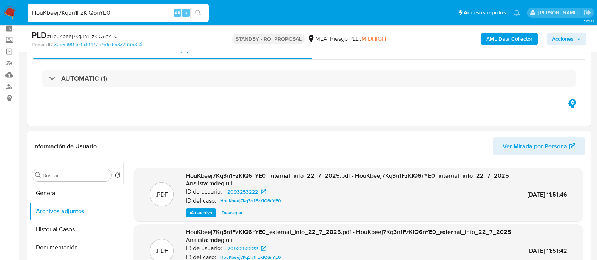
scroll to position [0, 0]
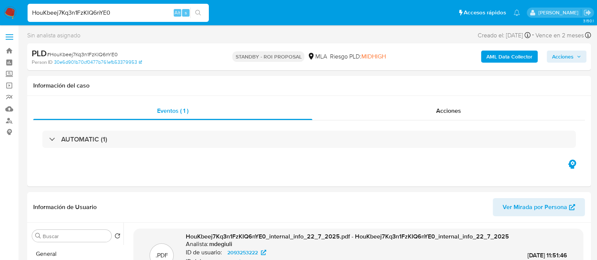
click at [9, 11] on img at bounding box center [10, 12] width 13 height 13
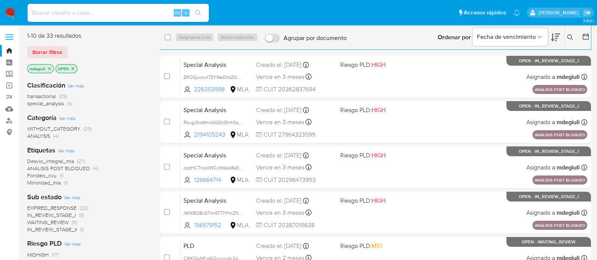
click at [569, 33] on button at bounding box center [571, 37] width 12 height 9
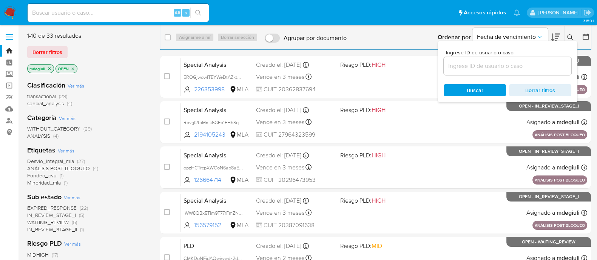
click at [472, 66] on input at bounding box center [508, 66] width 128 height 10
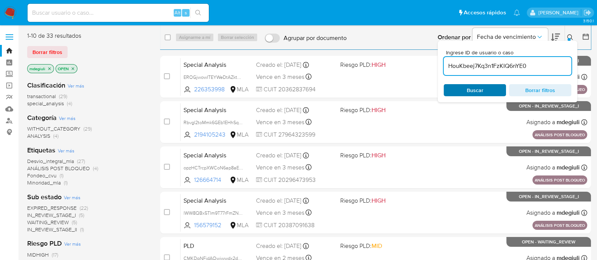
type input "HouKbeej7Kq3n1FzKIQ6nYE0"
click at [475, 88] on span "Buscar" at bounding box center [475, 90] width 17 height 12
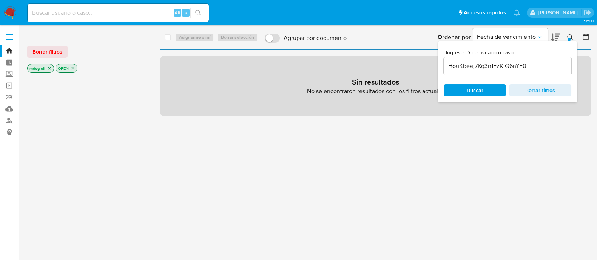
click at [480, 90] on span "Buscar" at bounding box center [475, 90] width 17 height 12
click at [116, 9] on input at bounding box center [118, 13] width 181 height 10
paste input "HouKbeej7Kq3n1FzKIQ6nYE0"
type input "HouKbeej7Kq3n1FzKIQ6nYE0"
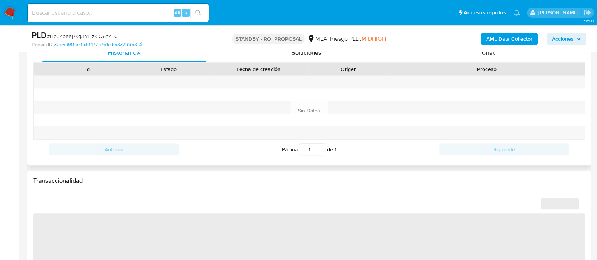
select select "10"
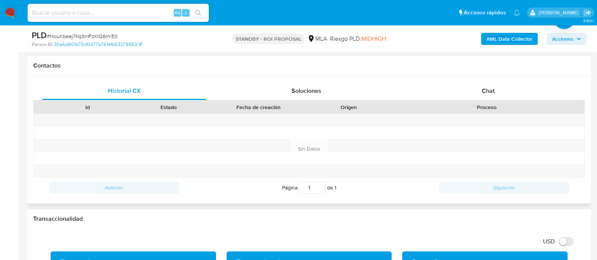
scroll to position [330, 0]
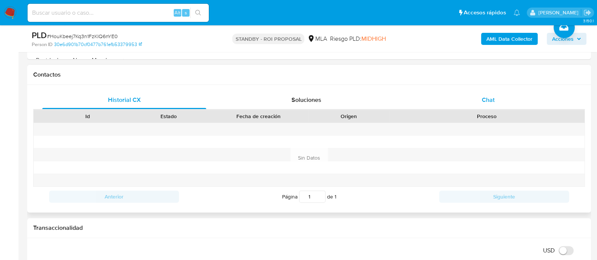
click at [482, 103] on span "Chat" at bounding box center [488, 100] width 13 height 9
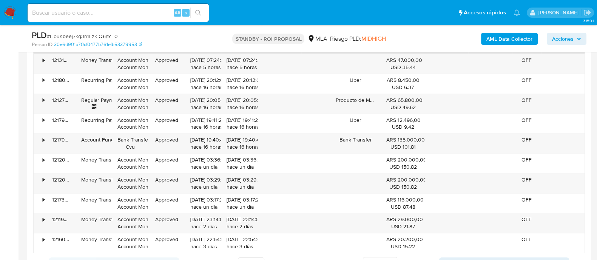
scroll to position [848, 0]
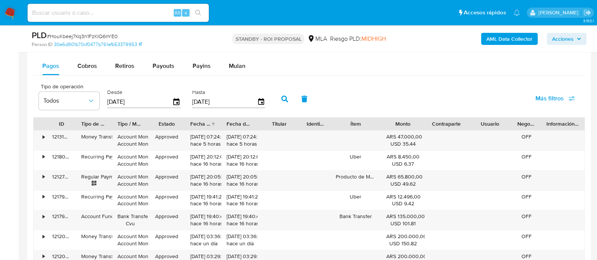
click at [572, 39] on span "Acciones" at bounding box center [563, 39] width 22 height 12
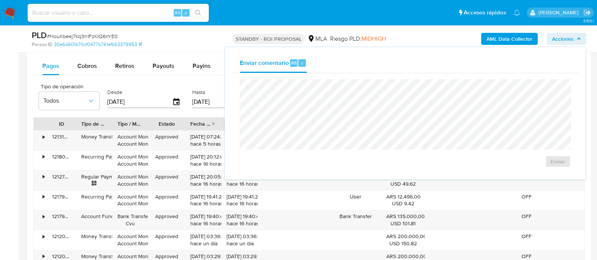
click at [569, 39] on span "Acciones" at bounding box center [563, 39] width 22 height 12
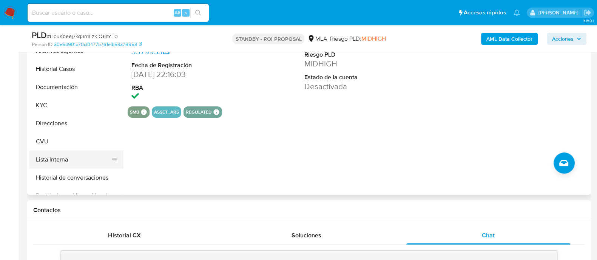
scroll to position [188, 0]
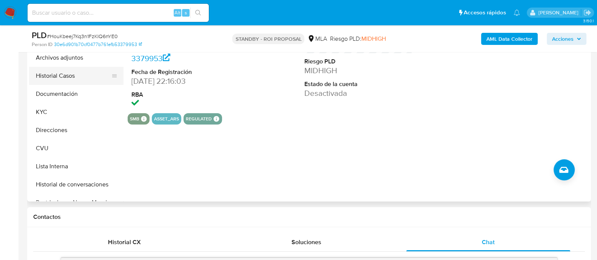
click at [65, 74] on button "Historial Casos" at bounding box center [73, 76] width 88 height 18
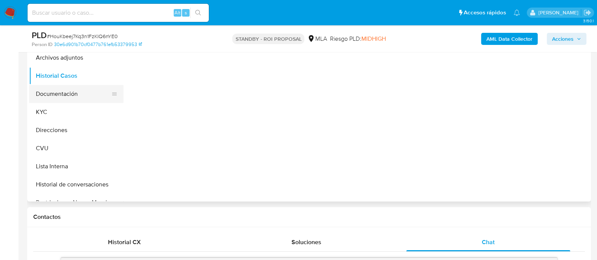
click at [55, 97] on button "Documentación" at bounding box center [73, 94] width 88 height 18
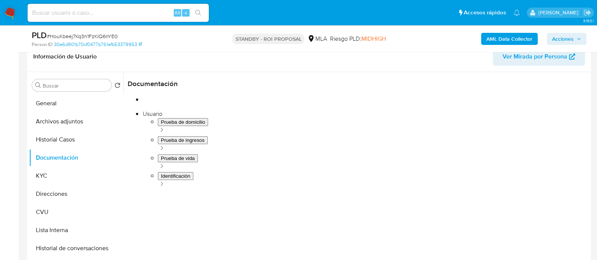
scroll to position [93, 0]
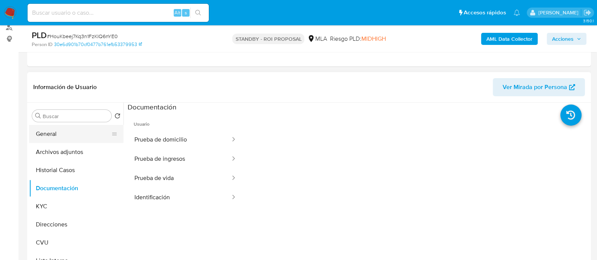
click at [61, 131] on button "General" at bounding box center [73, 134] width 88 height 18
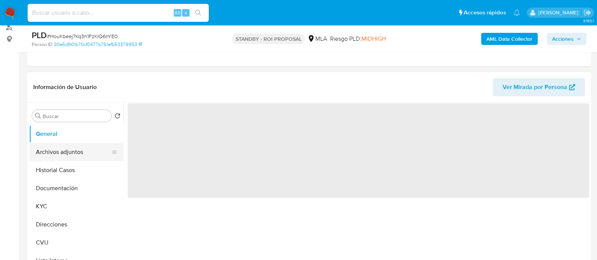
click at [82, 148] on button "Archivos adjuntos" at bounding box center [73, 152] width 88 height 18
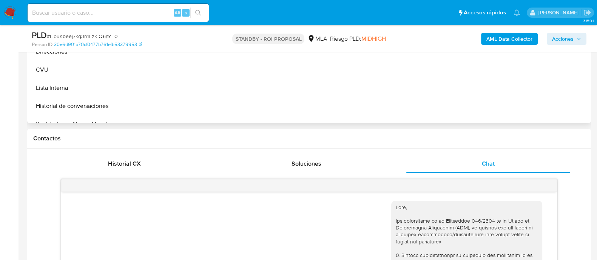
scroll to position [283, 0]
